Goal: Book appointment/travel/reservation

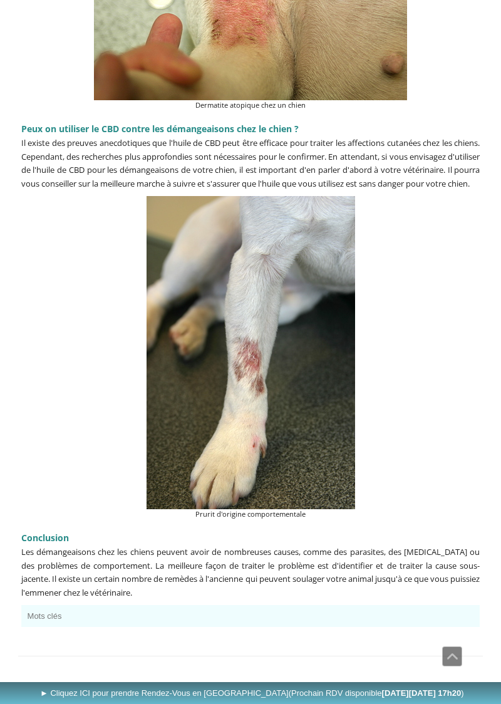
scroll to position [3130, 0]
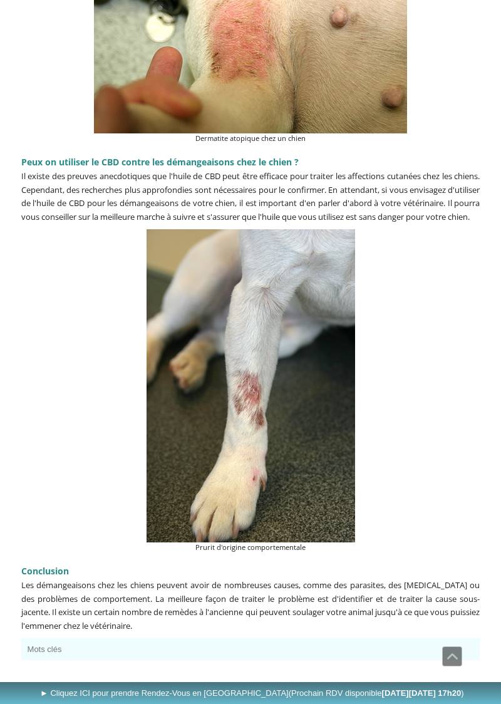
scroll to position [3101, 0]
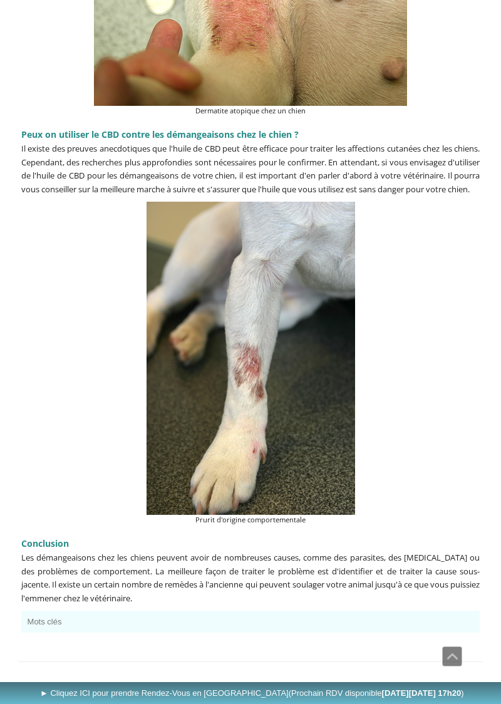
click at [448, 703] on link "► Cliquez ICI pour prendre Rendez-Vous en Ligne (Prochain RDV disponible [DATE]…" at bounding box center [253, 693] width 507 height 22
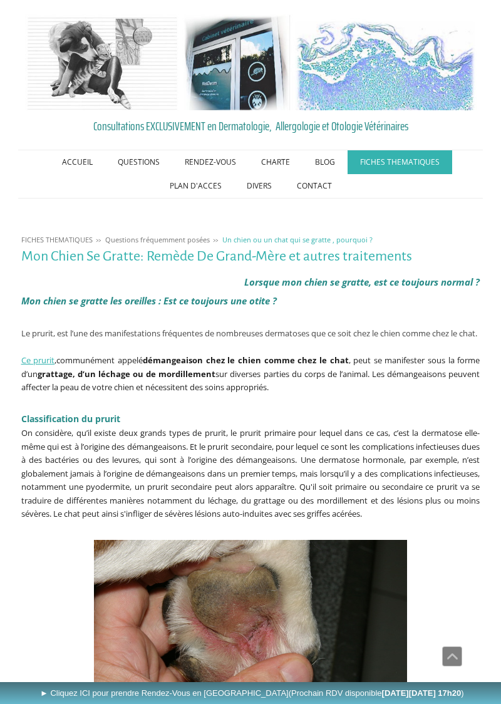
scroll to position [3142, 0]
